Goal: Navigation & Orientation: Find specific page/section

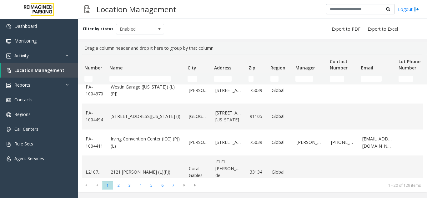
scroll to position [432, 0]
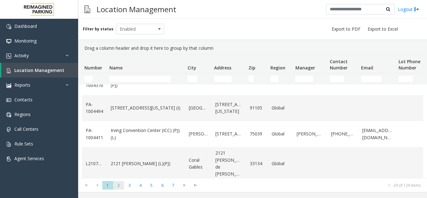
click at [119, 185] on span "2" at bounding box center [118, 185] width 11 height 8
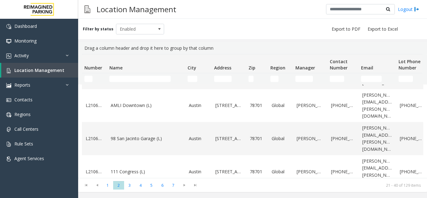
scroll to position [447, 0]
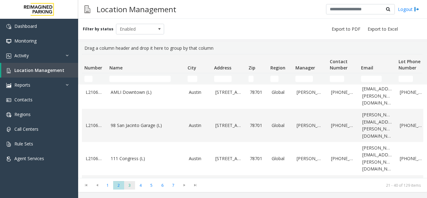
click at [130, 187] on span "3" at bounding box center [129, 185] width 11 height 8
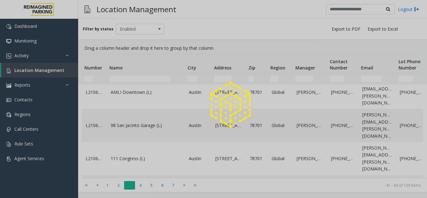
scroll to position [0, 0]
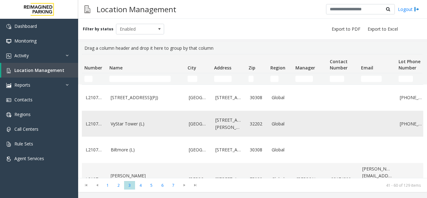
click at [161, 137] on td "VyStar Tower (L)" at bounding box center [146, 124] width 78 height 26
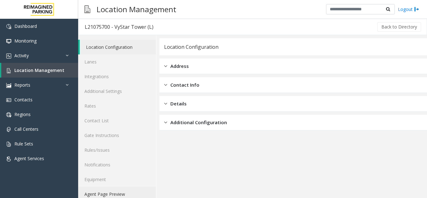
click at [123, 195] on link "Agent Page Preview" at bounding box center [117, 194] width 78 height 15
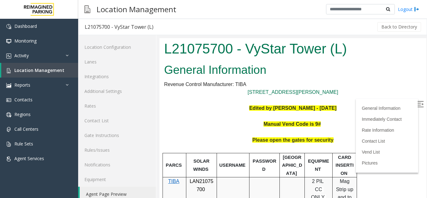
click at [418, 107] on img at bounding box center [421, 104] width 6 height 6
